Goal: Task Accomplishment & Management: Manage account settings

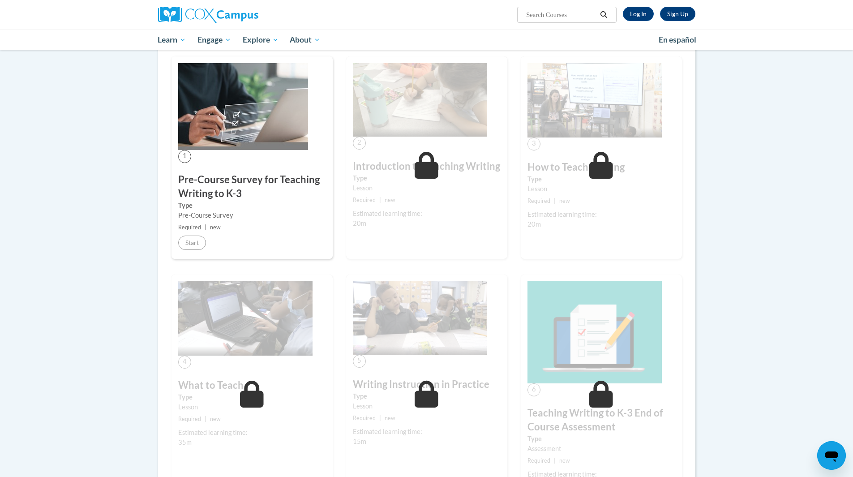
scroll to position [134, 0]
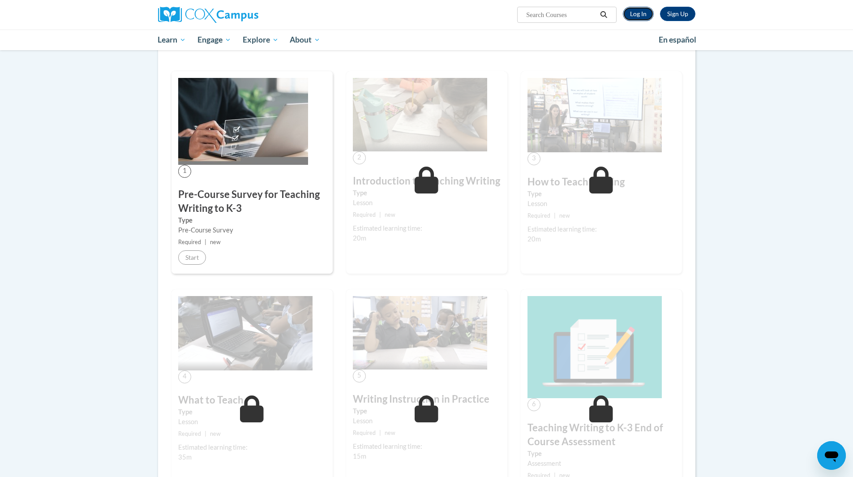
click at [635, 14] on link "Log In" at bounding box center [638, 14] width 31 height 14
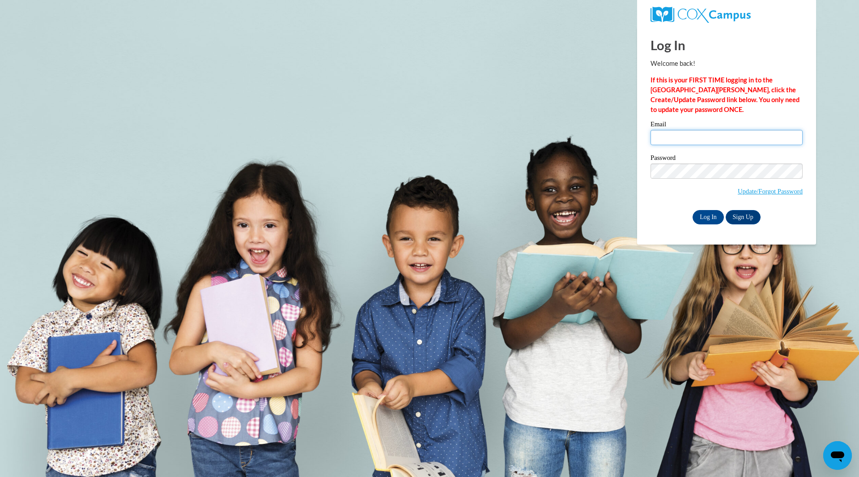
click at [670, 132] on input "Email" at bounding box center [727, 137] width 152 height 15
type input "Susan.Spiegelberg@dhs.wisconsin.gov"
click at [693, 210] on input "Log In" at bounding box center [708, 217] width 31 height 14
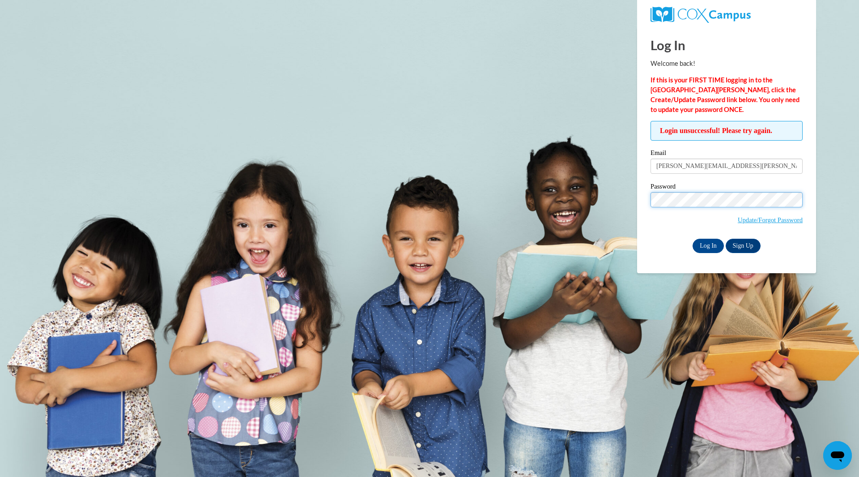
click at [693, 239] on input "Log In" at bounding box center [708, 246] width 31 height 14
